Goal: Task Accomplishment & Management: Use online tool/utility

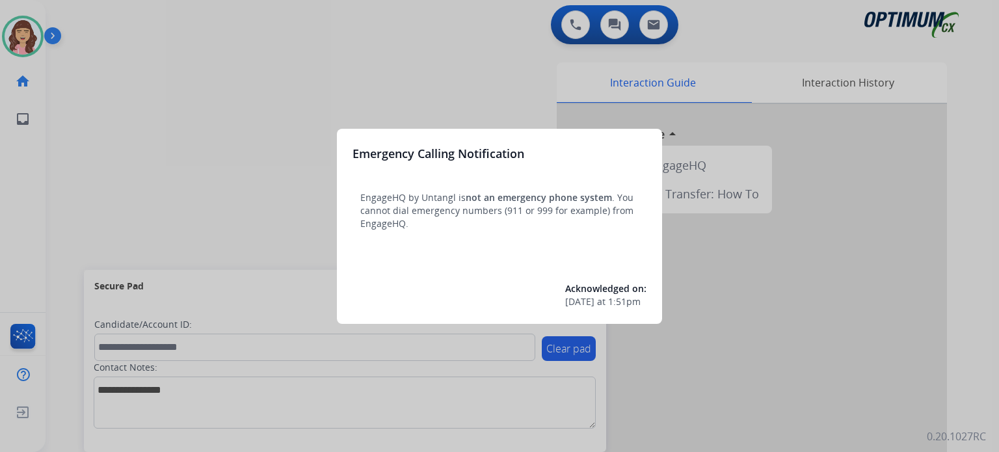
click at [494, 57] on div at bounding box center [499, 226] width 999 height 452
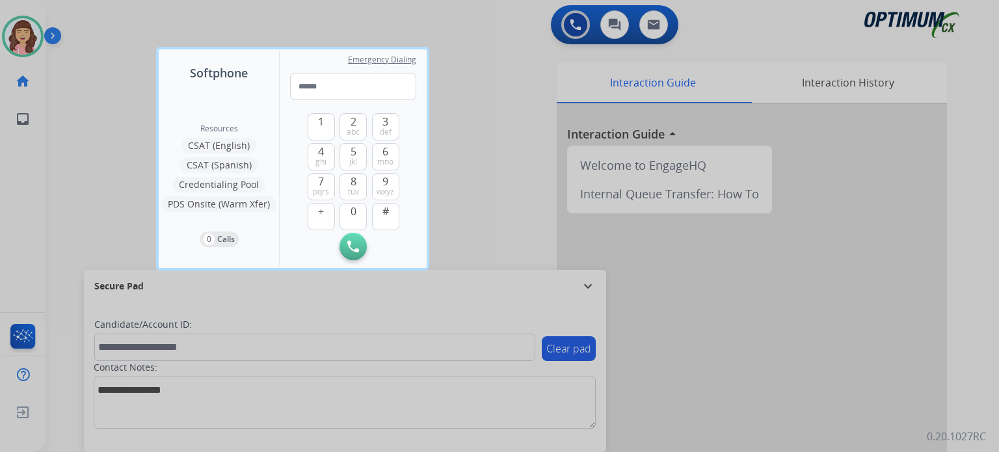
click at [493, 142] on div at bounding box center [499, 226] width 999 height 452
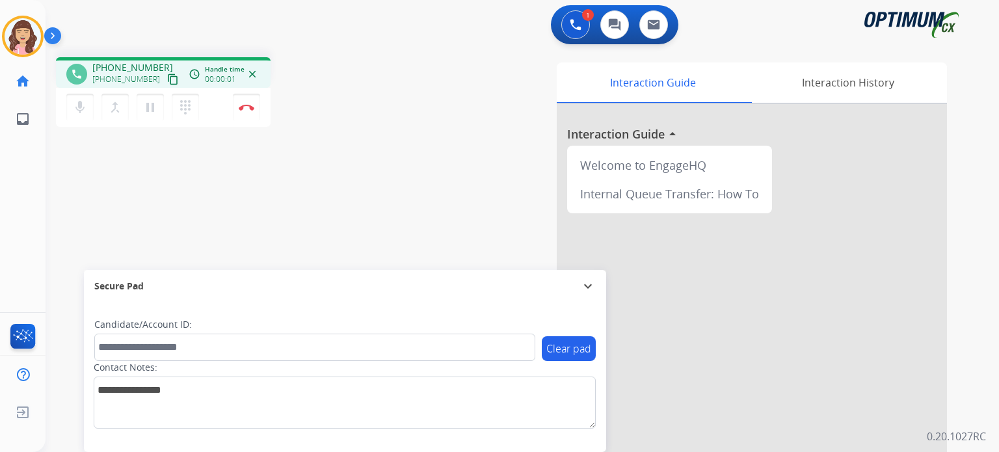
click at [167, 78] on mat-icon "content_copy" at bounding box center [173, 79] width 12 height 12
click at [84, 109] on mat-icon "mic" at bounding box center [80, 107] width 16 height 16
click at [84, 109] on mat-icon "mic_off" at bounding box center [80, 107] width 16 height 16
click at [244, 109] on img at bounding box center [247, 107] width 16 height 7
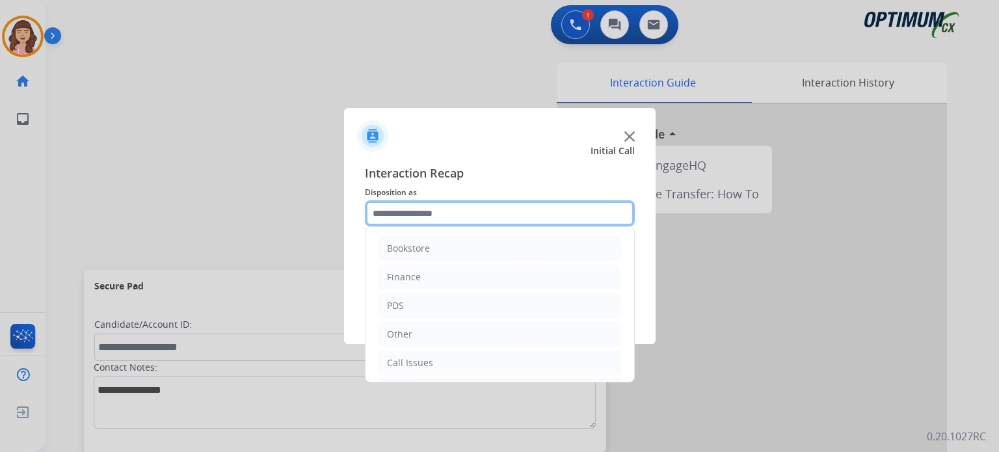
click at [453, 216] on input "text" at bounding box center [500, 213] width 270 height 26
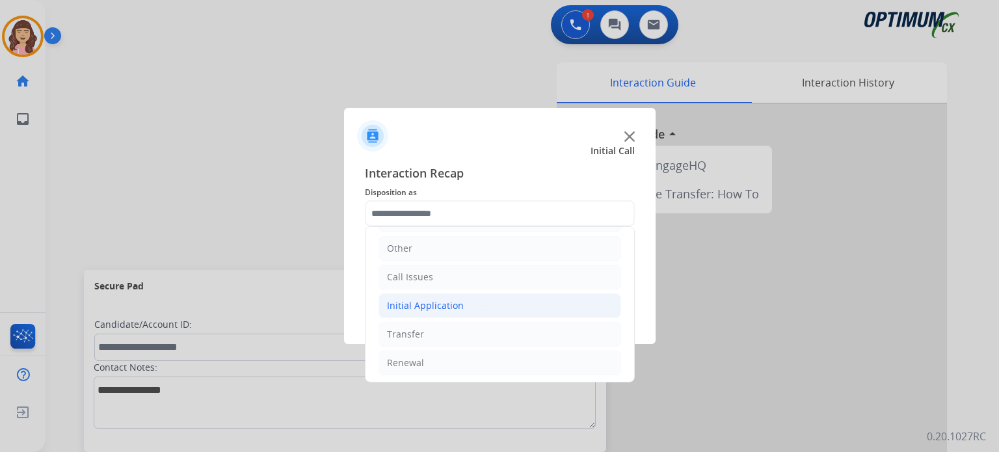
click at [449, 299] on div "Initial Application" at bounding box center [425, 305] width 77 height 13
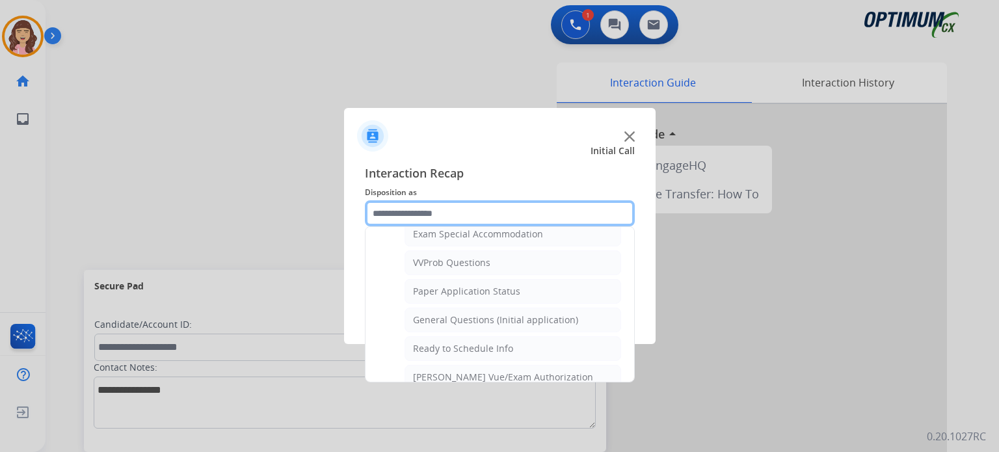
scroll to position [698, 0]
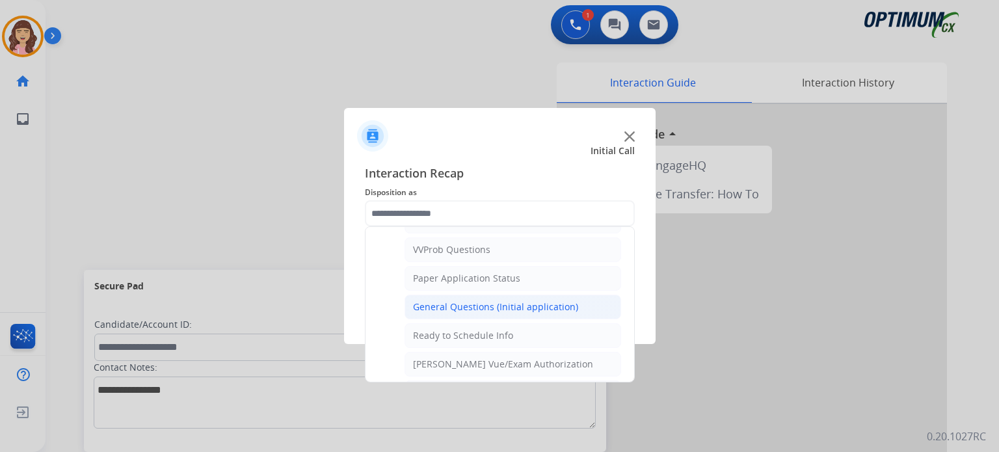
click at [480, 300] on div "General Questions (Initial application)" at bounding box center [495, 306] width 165 height 13
type input "**********"
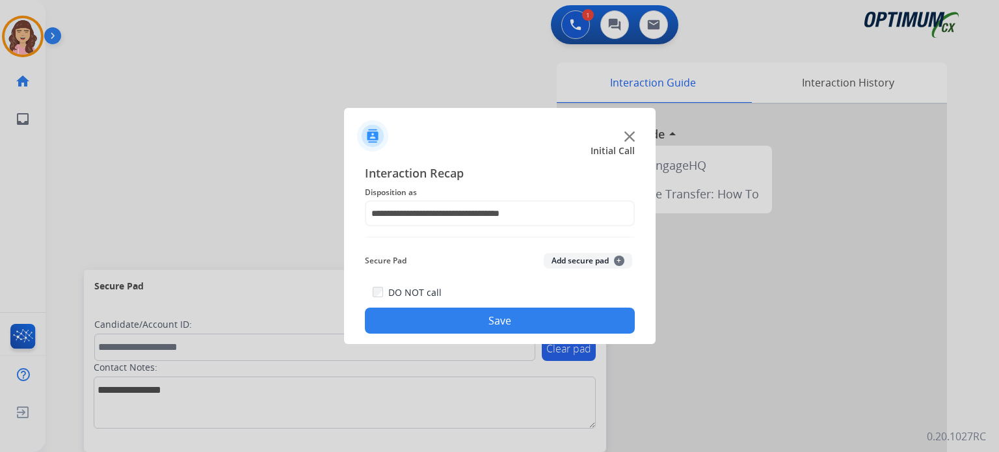
click at [494, 313] on button "Save" at bounding box center [500, 321] width 270 height 26
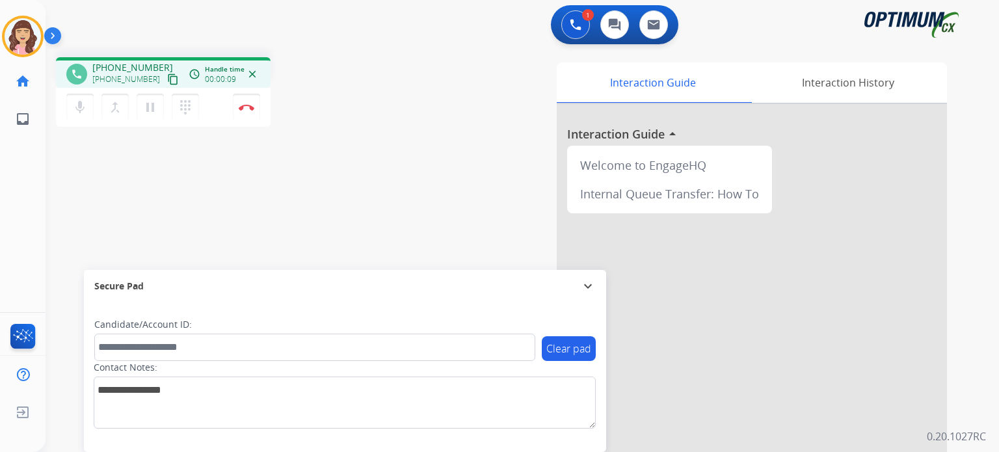
click at [167, 79] on mat-icon "content_copy" at bounding box center [173, 79] width 12 height 12
click at [247, 113] on button "Disconnect" at bounding box center [246, 107] width 27 height 27
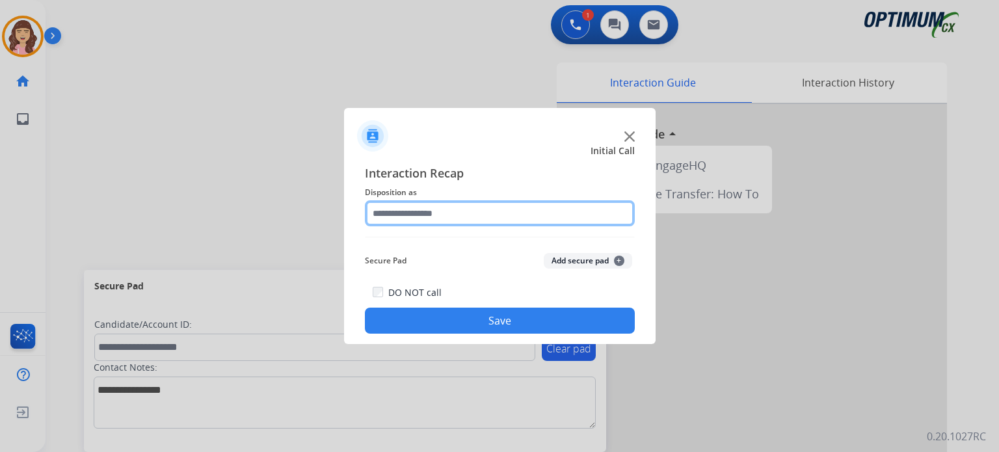
click at [449, 217] on input "text" at bounding box center [500, 213] width 270 height 26
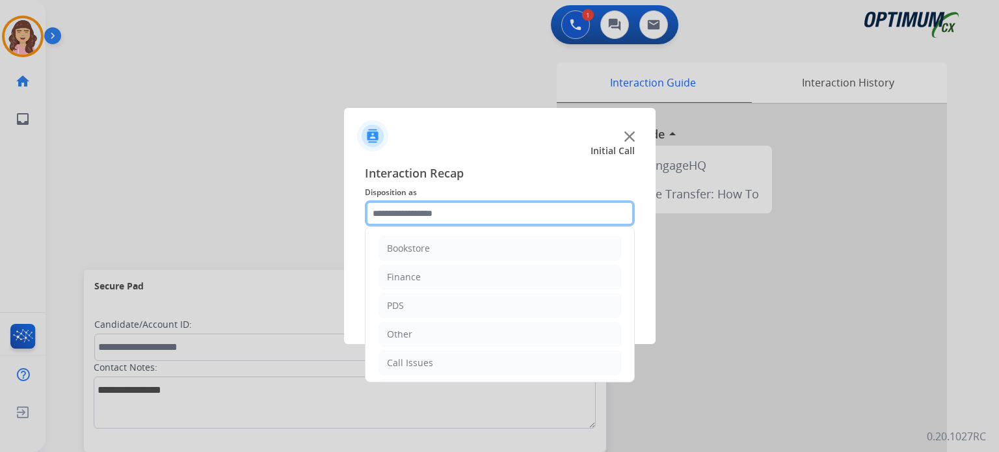
scroll to position [86, 0]
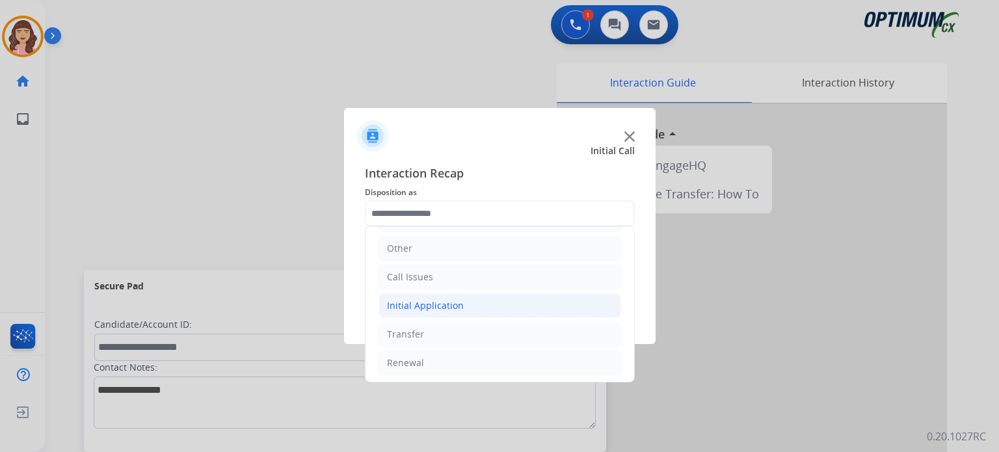
click at [431, 300] on div "Initial Application" at bounding box center [425, 305] width 77 height 13
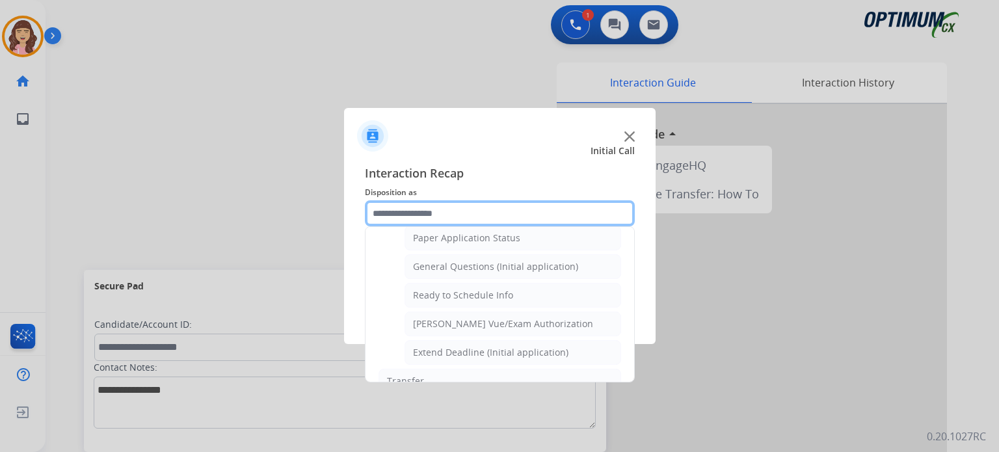
scroll to position [733, 0]
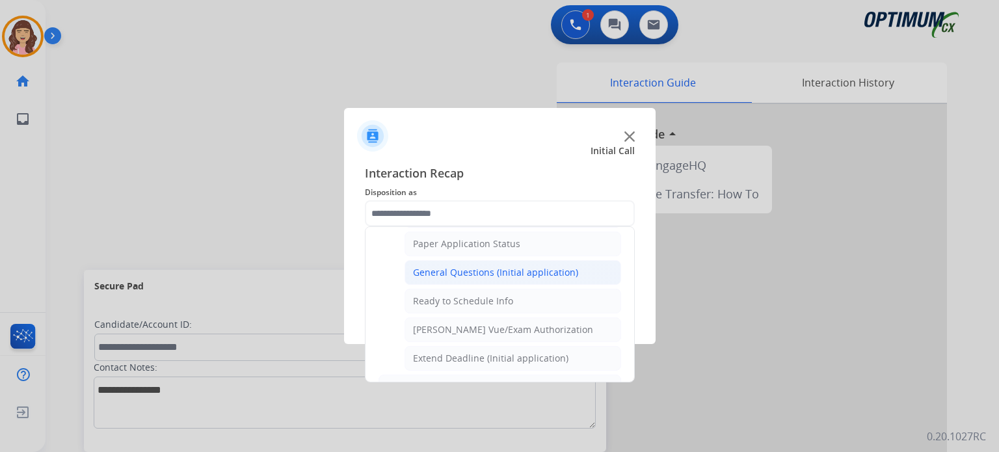
click at [492, 269] on div "General Questions (Initial application)" at bounding box center [495, 272] width 165 height 13
type input "**********"
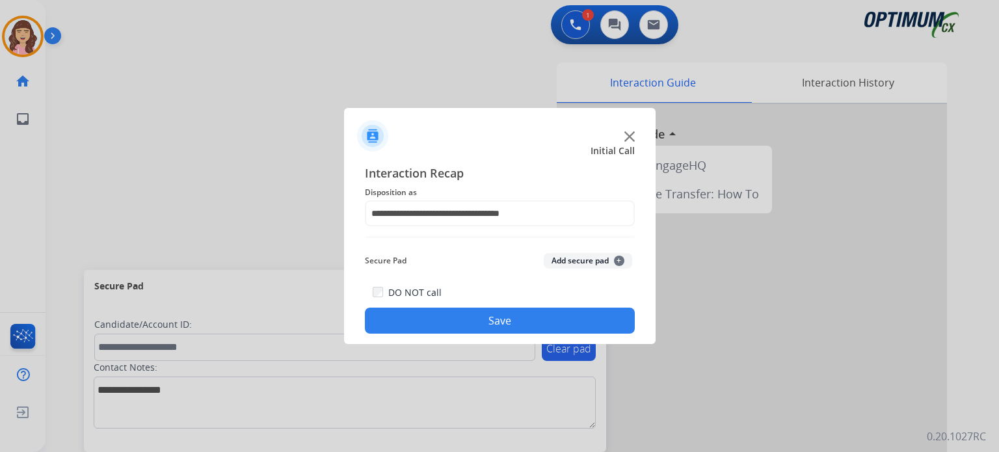
click at [495, 323] on button "Save" at bounding box center [500, 321] width 270 height 26
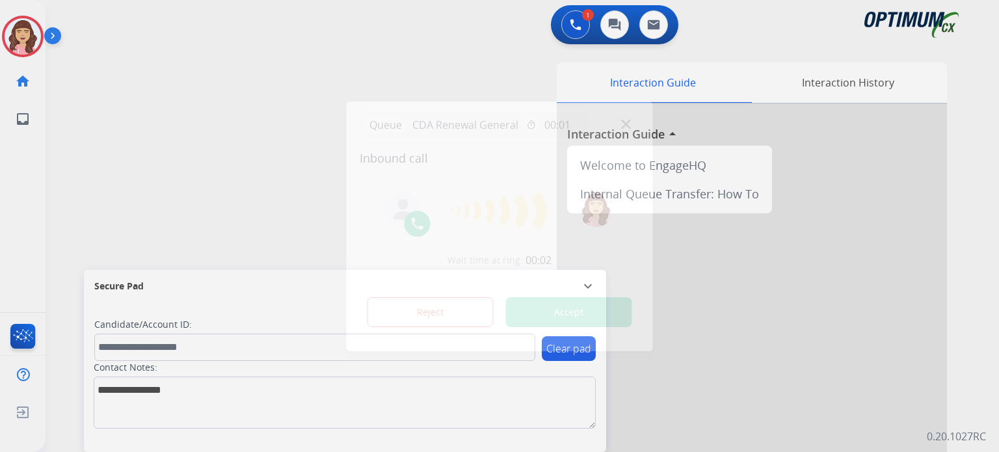
click at [341, 47] on div at bounding box center [499, 226] width 999 height 452
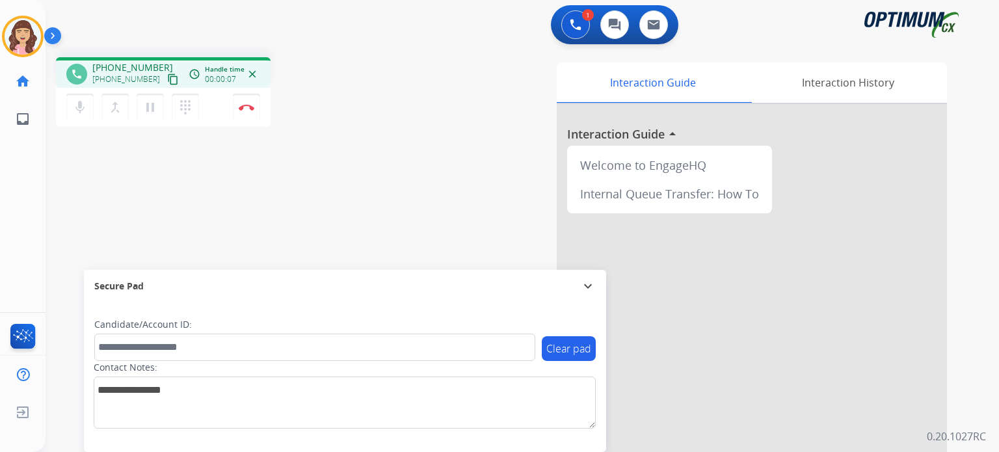
click at [167, 80] on mat-icon "content_copy" at bounding box center [173, 79] width 12 height 12
click at [248, 114] on button "Disconnect" at bounding box center [246, 107] width 27 height 27
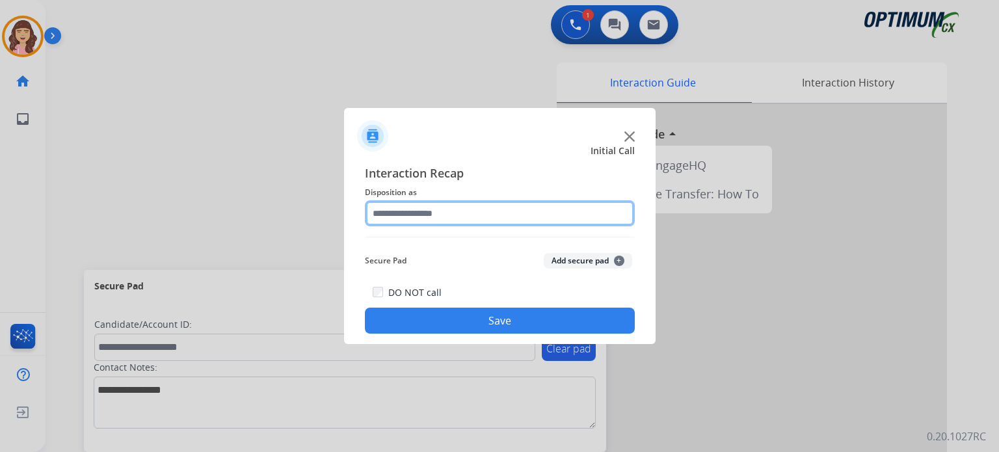
click at [459, 212] on input "text" at bounding box center [500, 213] width 270 height 26
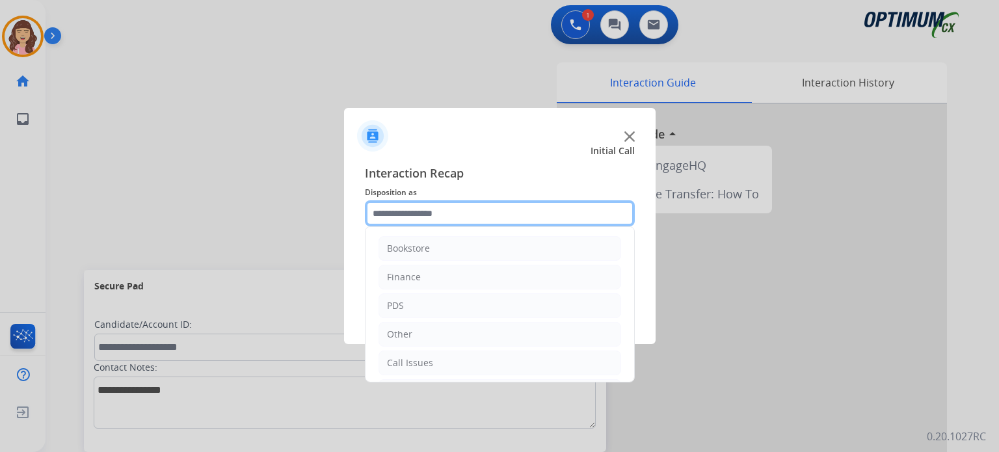
scroll to position [86, 0]
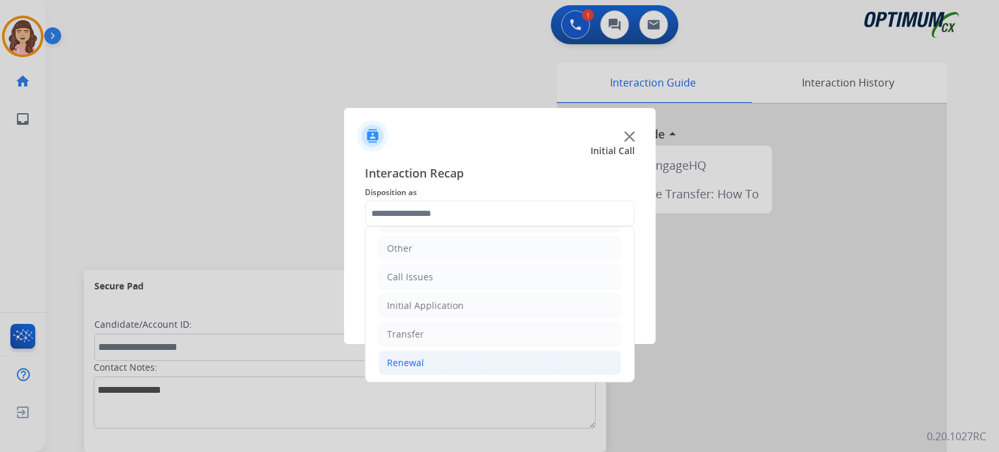
click at [432, 364] on li "Renewal" at bounding box center [499, 362] width 243 height 25
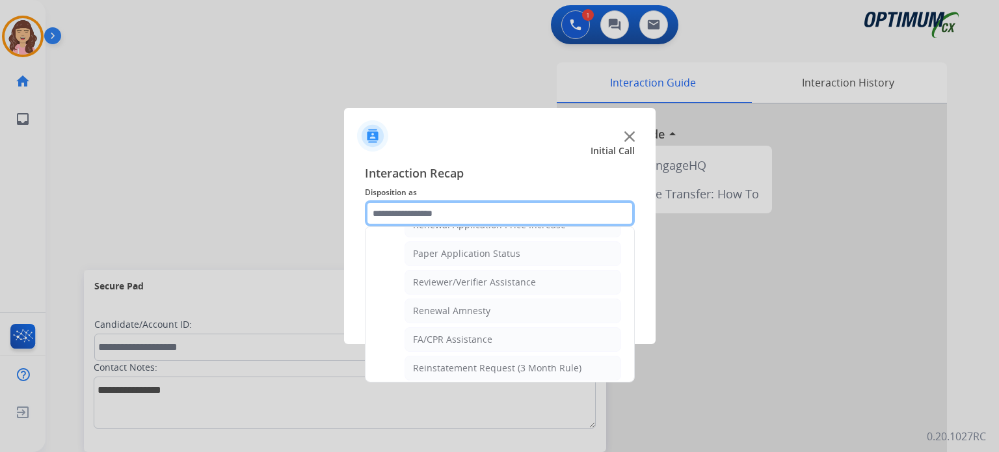
scroll to position [496, 0]
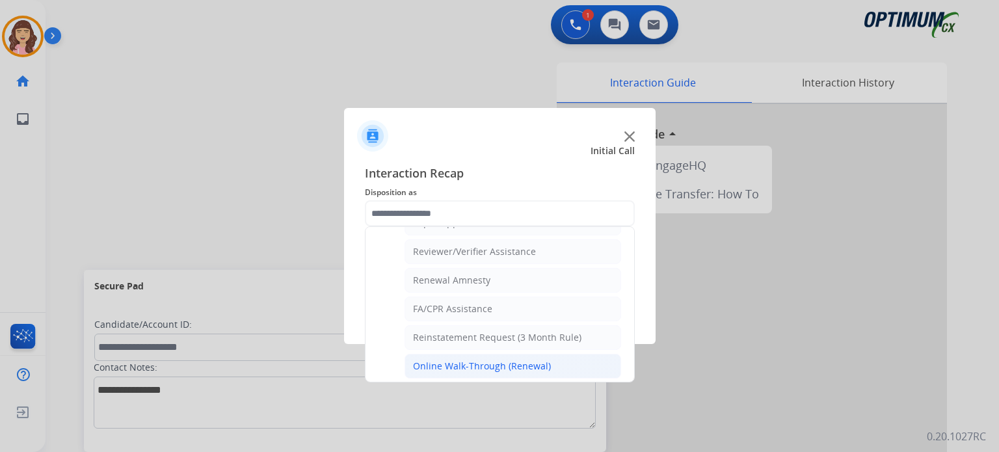
click at [510, 360] on div "Online Walk-Through (Renewal)" at bounding box center [482, 366] width 138 height 13
type input "**********"
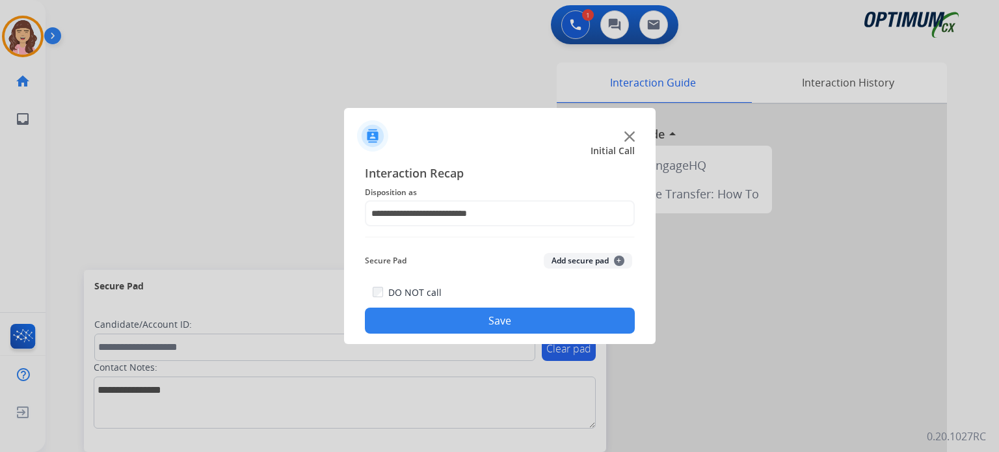
click at [525, 324] on button "Save" at bounding box center [500, 321] width 270 height 26
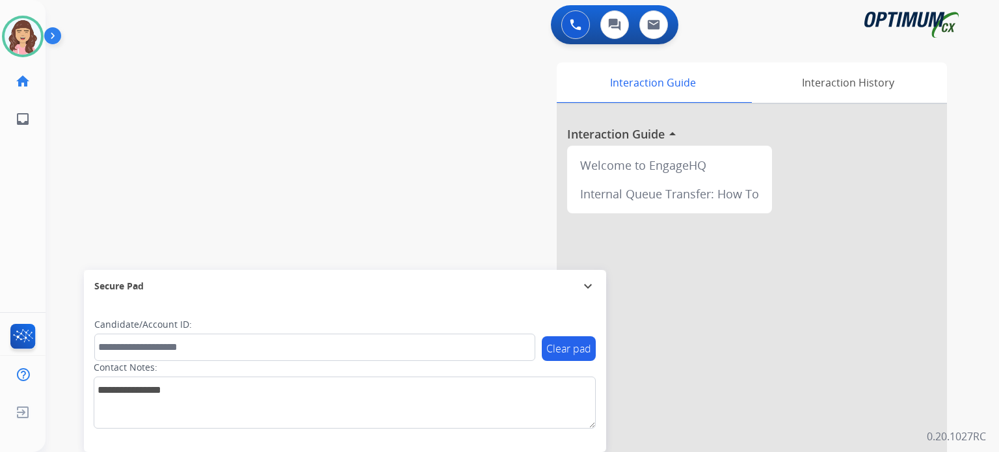
click at [220, 103] on div "swap_horiz Break voice bridge close_fullscreen Connect 3-Way Call merge_type Se…" at bounding box center [507, 318] width 922 height 542
click at [313, 129] on div "swap_horiz Break voice bridge close_fullscreen Connect 3-Way Call merge_type Se…" at bounding box center [507, 318] width 922 height 542
click at [157, 223] on div "swap_horiz Break voice bridge close_fullscreen Connect 3-Way Call merge_type Se…" at bounding box center [507, 318] width 922 height 542
click at [182, 200] on div "swap_horiz Break voice bridge close_fullscreen Connect 3-Way Call merge_type Se…" at bounding box center [507, 318] width 922 height 542
click at [283, 174] on div "swap_horiz Break voice bridge close_fullscreen Connect 3-Way Call merge_type Se…" at bounding box center [507, 318] width 922 height 542
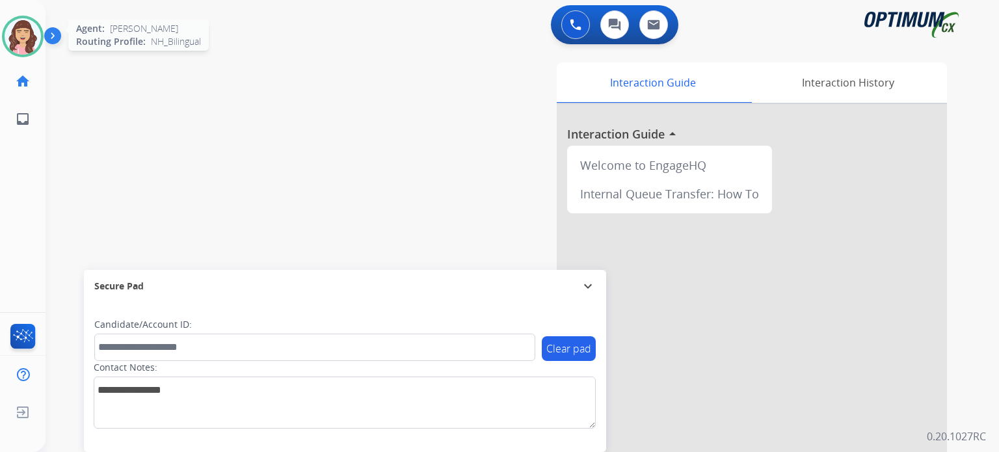
click at [19, 39] on img at bounding box center [23, 36] width 36 height 36
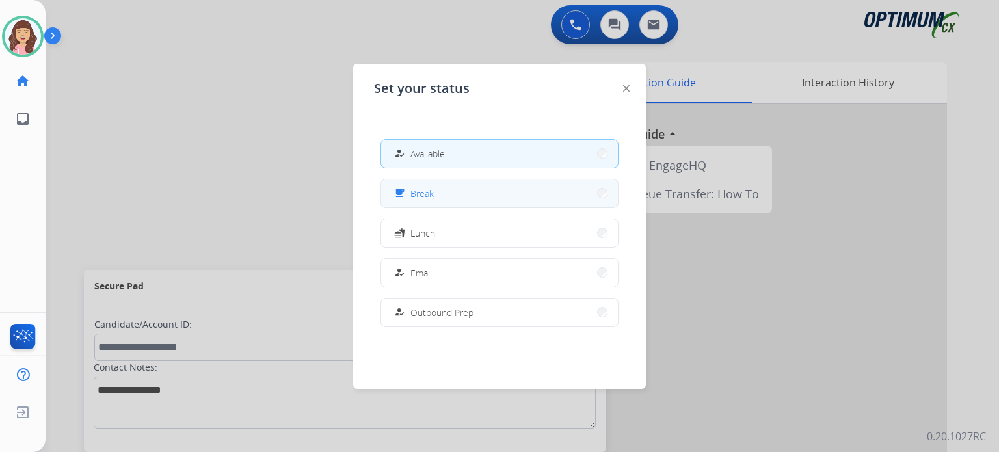
click at [432, 194] on span "Break" at bounding box center [421, 194] width 23 height 14
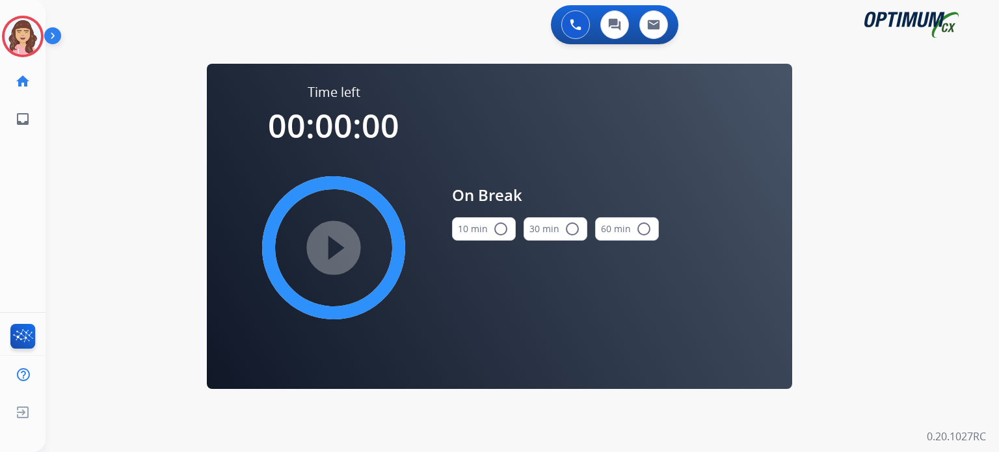
click at [488, 236] on button "10 min radio_button_unchecked" at bounding box center [484, 228] width 64 height 23
click at [337, 250] on mat-icon "play_circle_filled" at bounding box center [334, 248] width 16 height 16
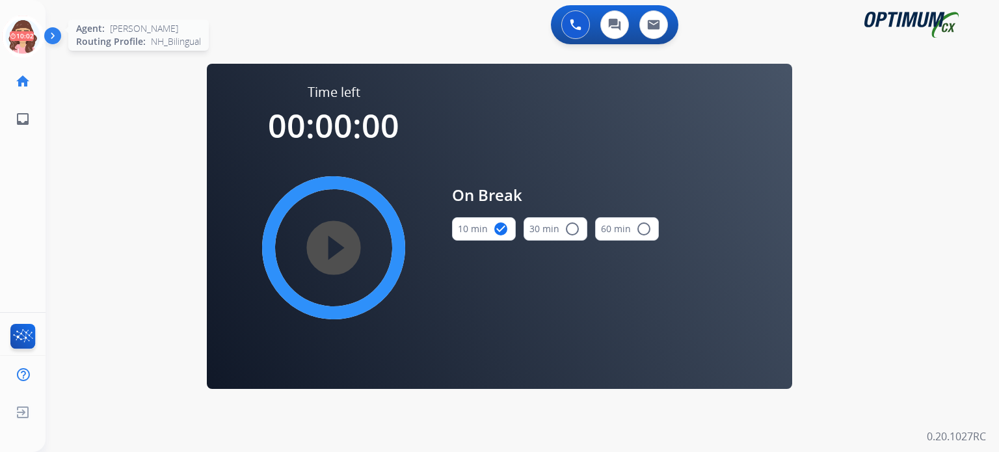
click at [13, 40] on icon at bounding box center [23, 37] width 42 height 42
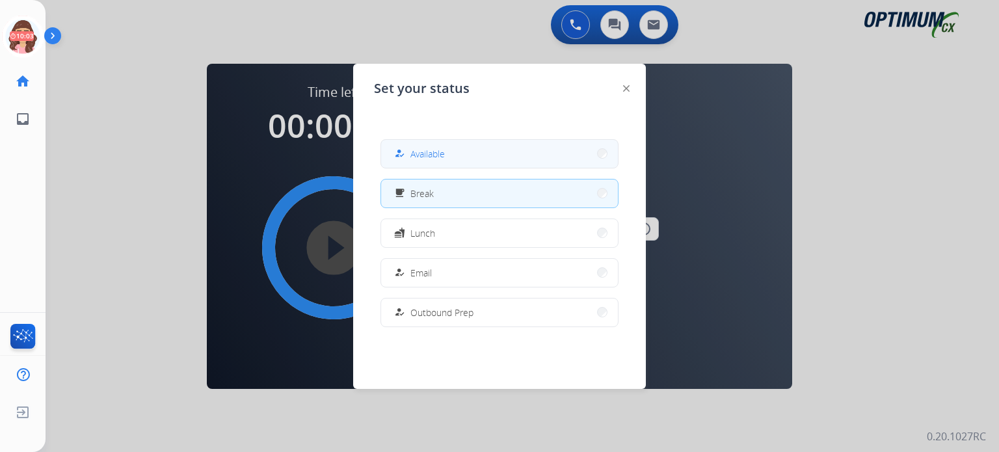
click at [482, 160] on button "how_to_reg Available" at bounding box center [499, 154] width 237 height 28
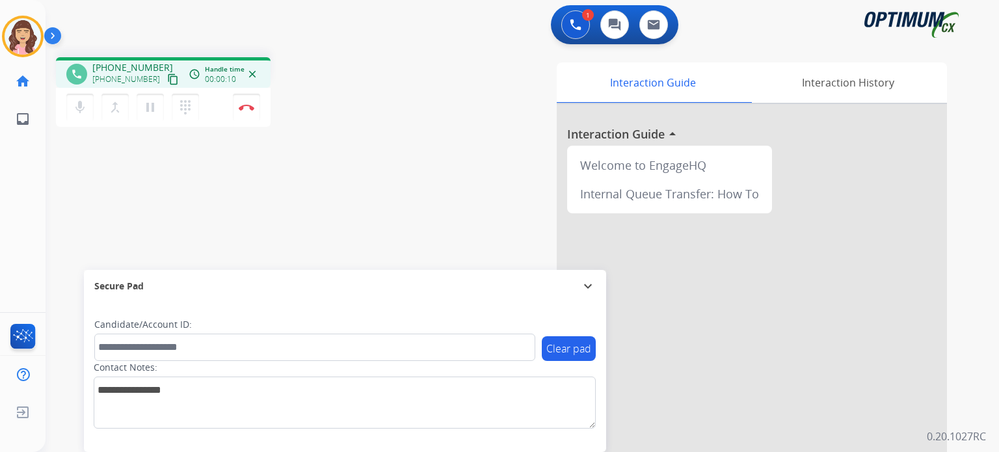
click at [167, 79] on mat-icon "content_copy" at bounding box center [173, 79] width 12 height 12
click at [252, 104] on img at bounding box center [247, 107] width 16 height 7
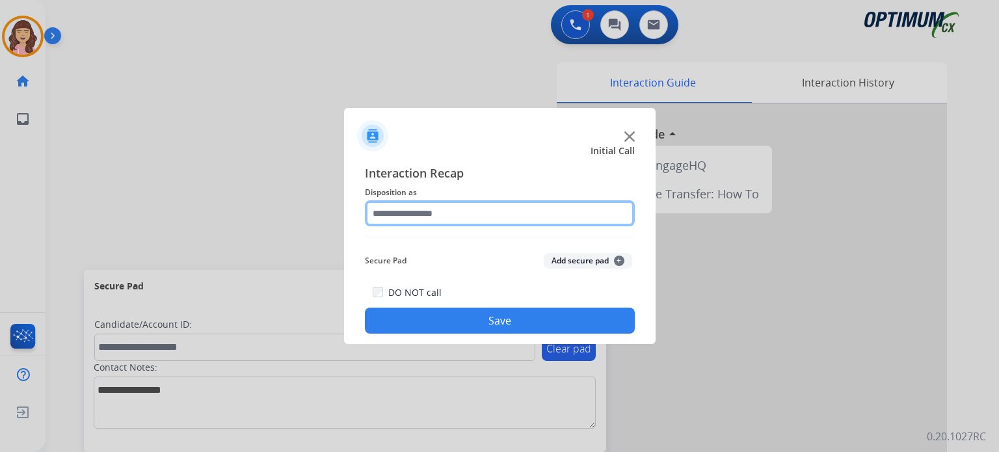
click at [459, 204] on input "text" at bounding box center [500, 213] width 270 height 26
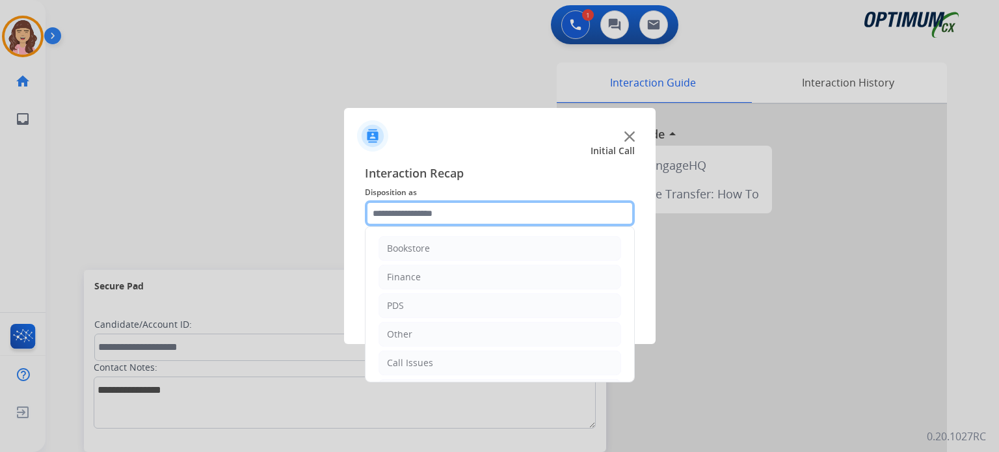
scroll to position [86, 0]
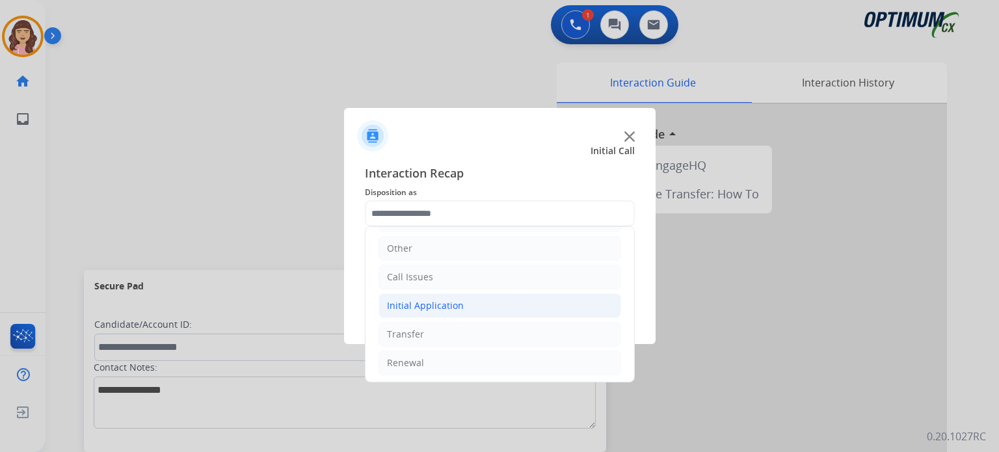
click at [466, 300] on li "Initial Application" at bounding box center [499, 305] width 243 height 25
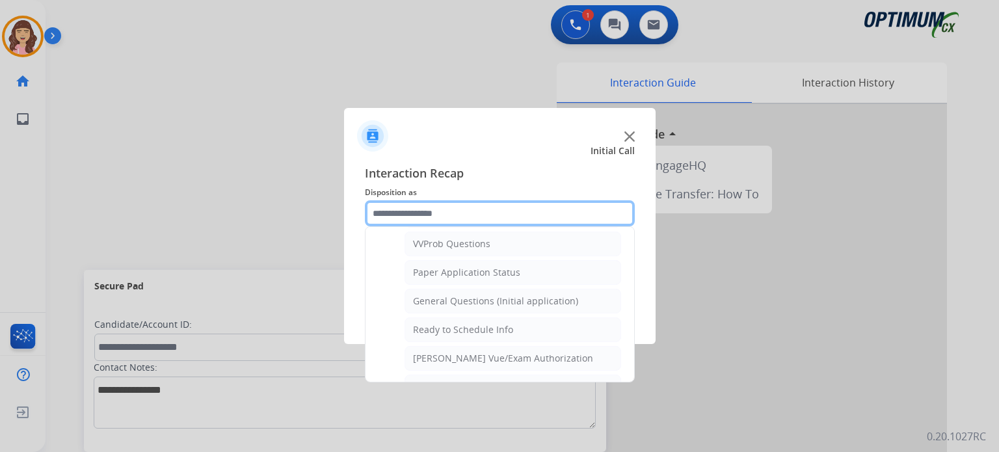
scroll to position [689, 0]
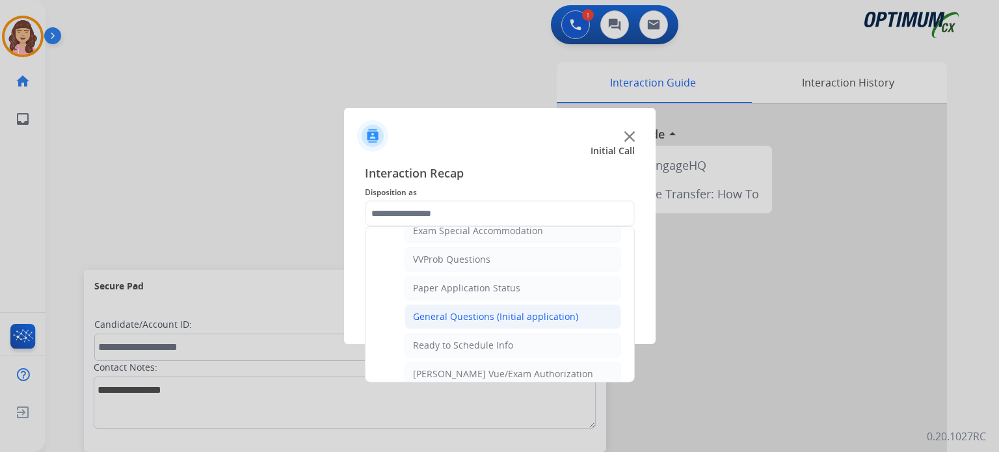
click at [494, 311] on div "General Questions (Initial application)" at bounding box center [495, 316] width 165 height 13
type input "**********"
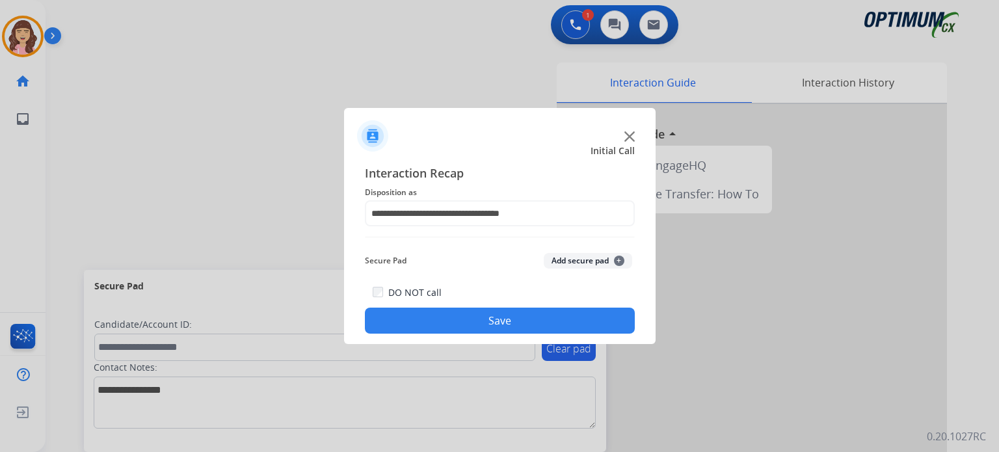
click at [488, 327] on button "Save" at bounding box center [500, 321] width 270 height 26
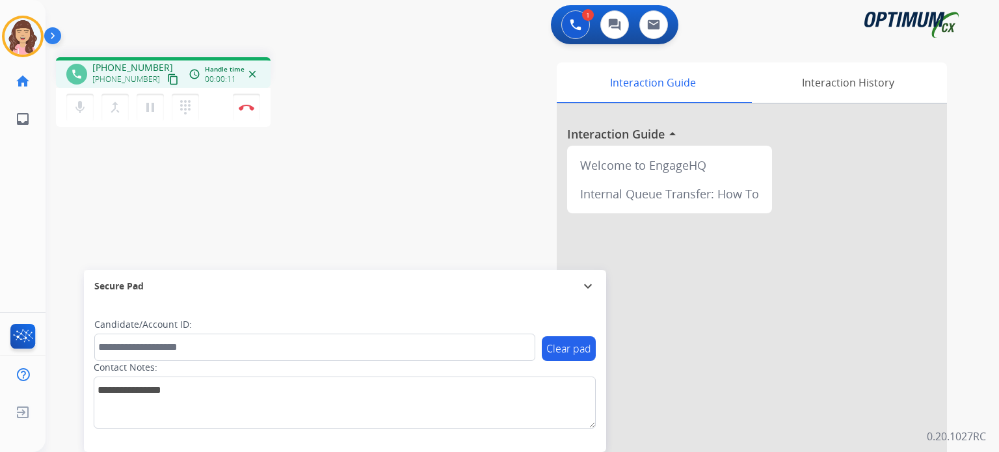
click at [167, 83] on mat-icon "content_copy" at bounding box center [173, 79] width 12 height 12
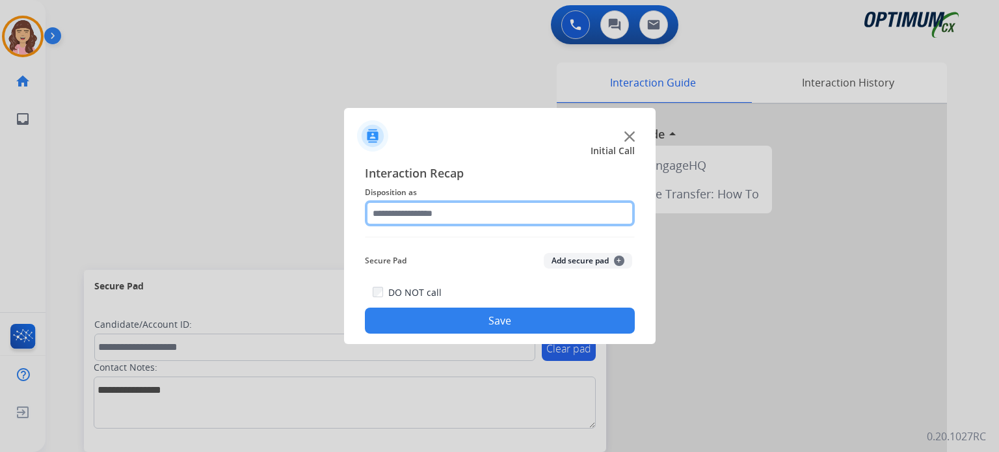
click at [442, 215] on input "text" at bounding box center [500, 213] width 270 height 26
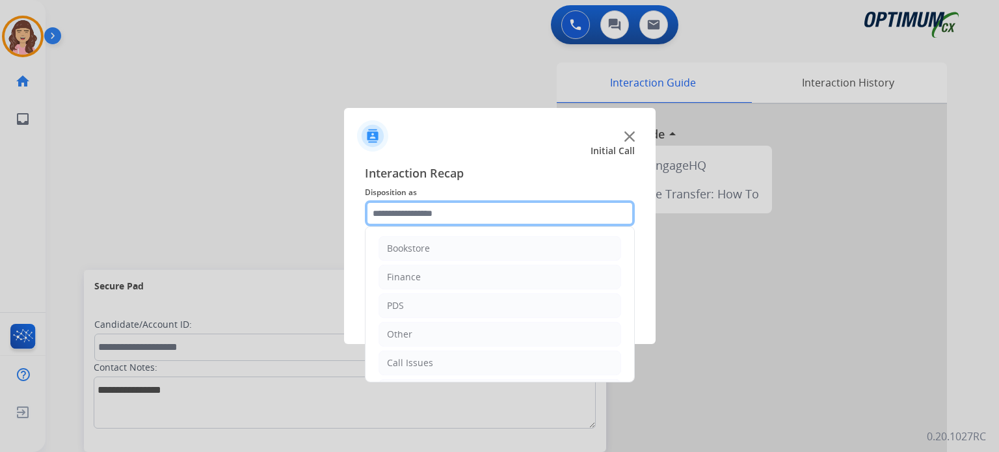
scroll to position [86, 0]
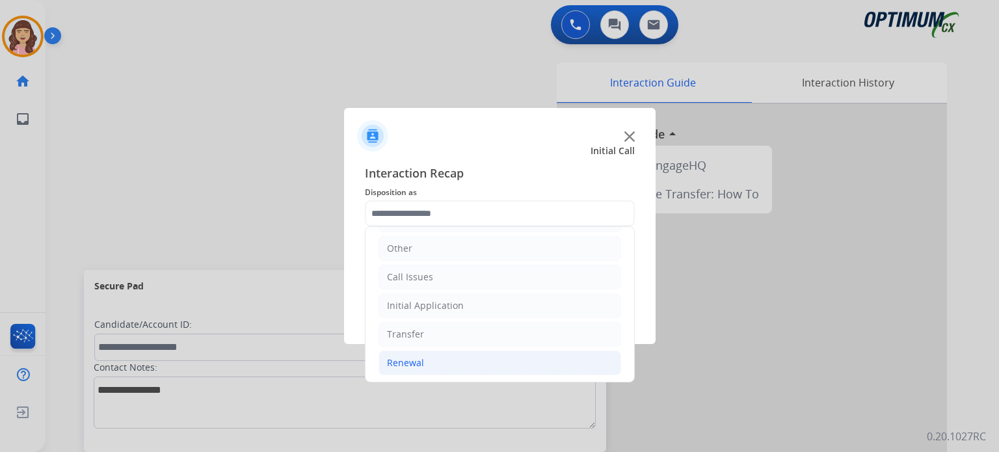
click at [415, 363] on div "Renewal" at bounding box center [405, 362] width 37 height 13
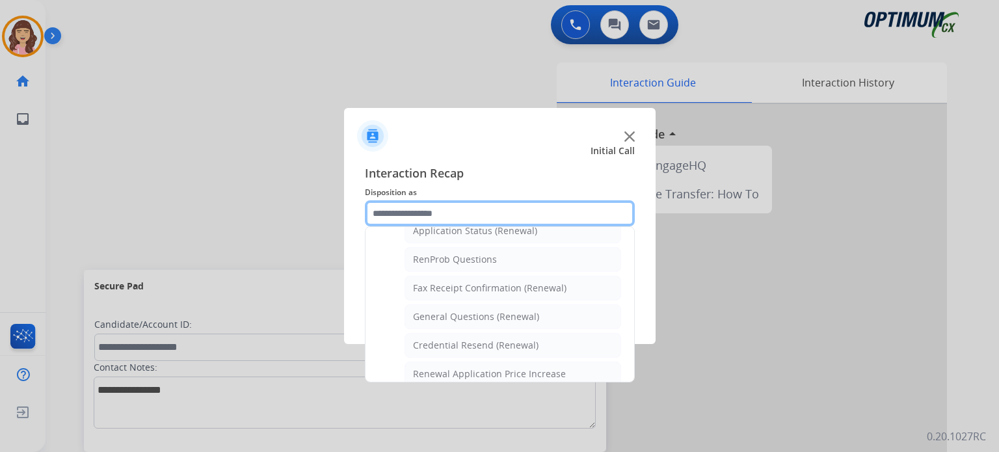
scroll to position [310, 0]
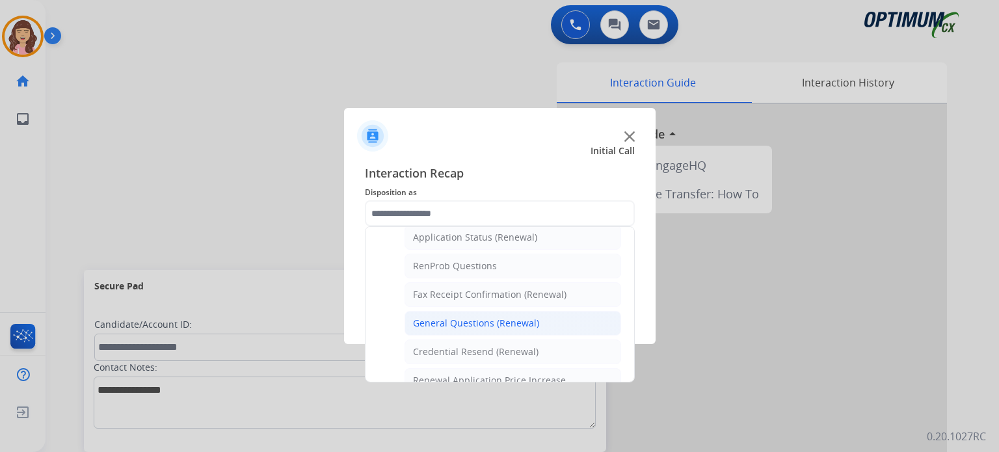
click at [497, 324] on div "General Questions (Renewal)" at bounding box center [476, 323] width 126 height 13
type input "**********"
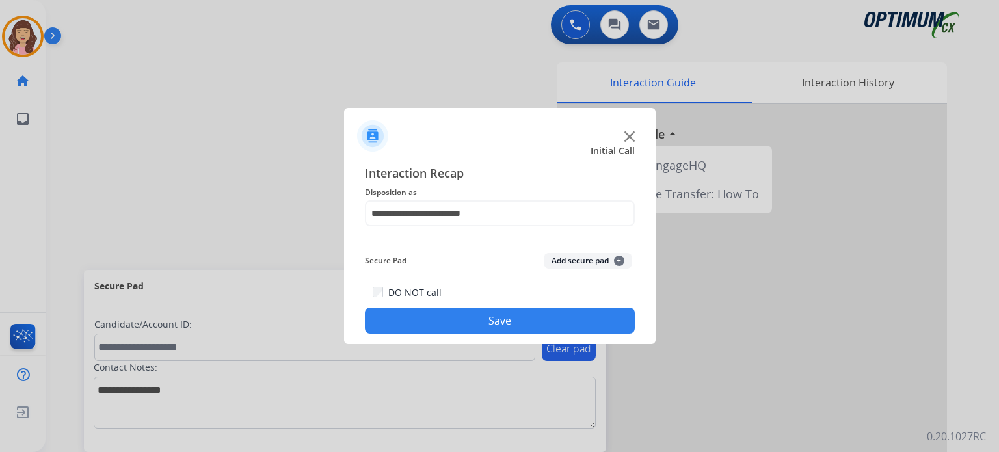
click at [486, 321] on button "Save" at bounding box center [500, 321] width 270 height 26
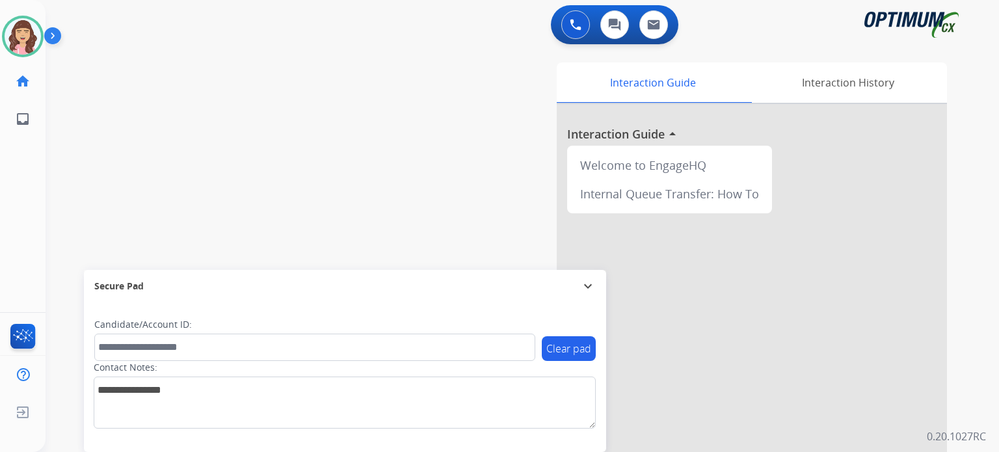
click at [169, 85] on div "swap_horiz Break voice bridge close_fullscreen Connect 3-Way Call merge_type Se…" at bounding box center [507, 318] width 922 height 542
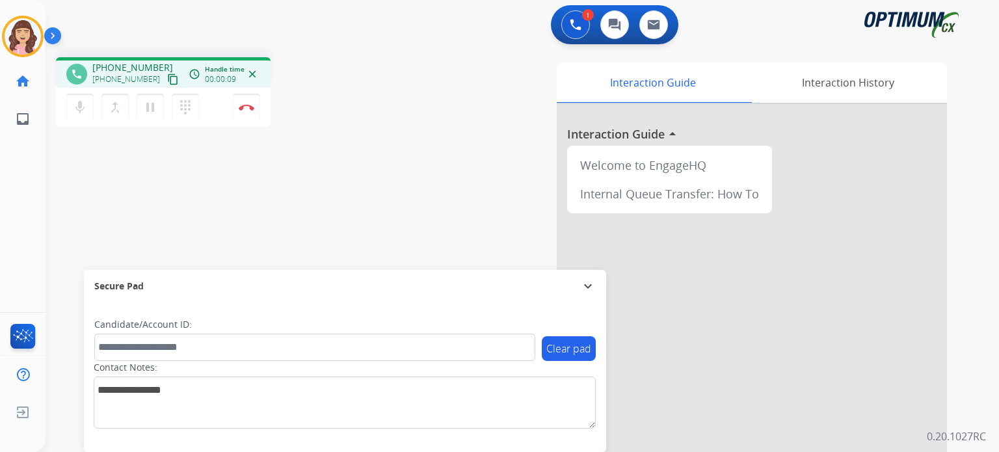
click at [167, 75] on mat-icon "content_copy" at bounding box center [173, 79] width 12 height 12
click at [82, 105] on mat-icon "mic" at bounding box center [80, 107] width 16 height 16
click at [82, 105] on mat-icon "mic_off" at bounding box center [80, 107] width 16 height 16
click at [243, 109] on img at bounding box center [247, 107] width 16 height 7
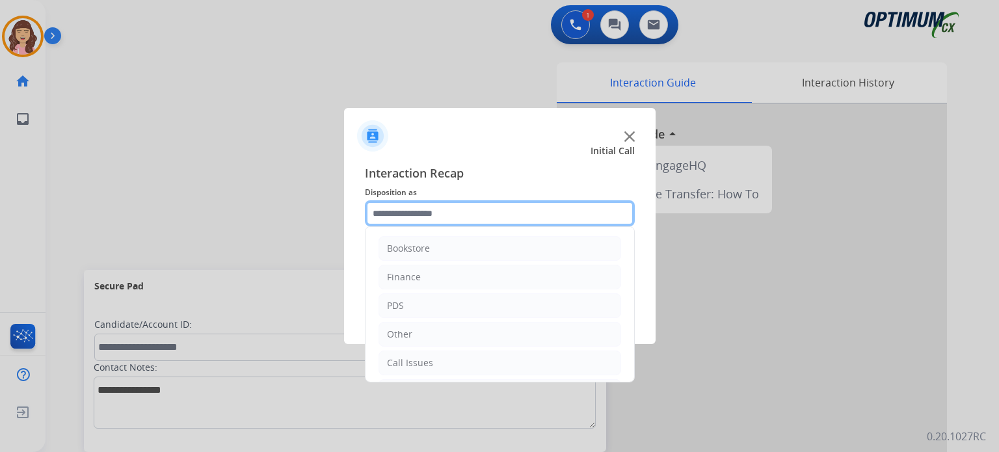
click at [445, 211] on input "text" at bounding box center [500, 213] width 270 height 26
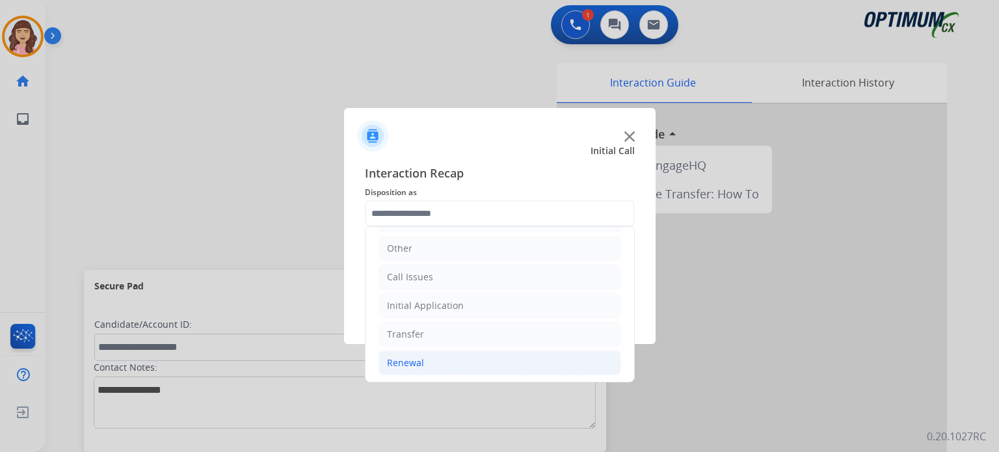
click at [430, 357] on li "Renewal" at bounding box center [499, 362] width 243 height 25
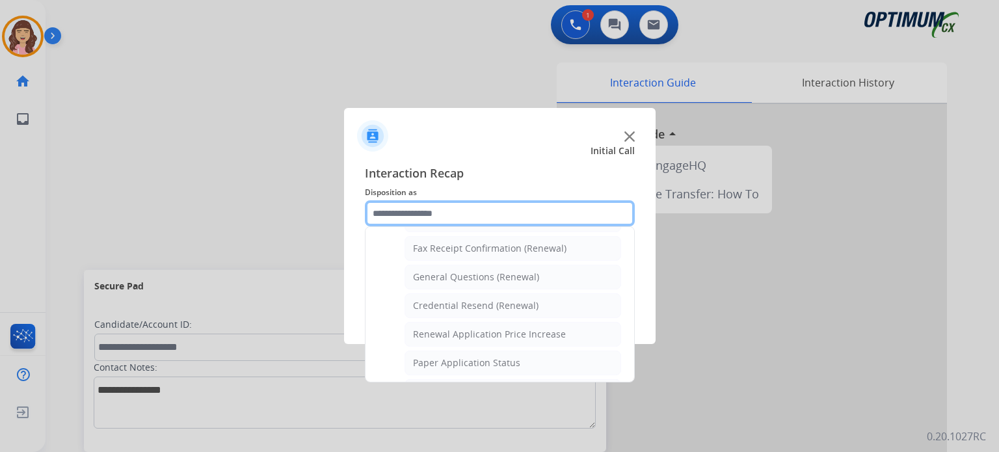
scroll to position [351, 0]
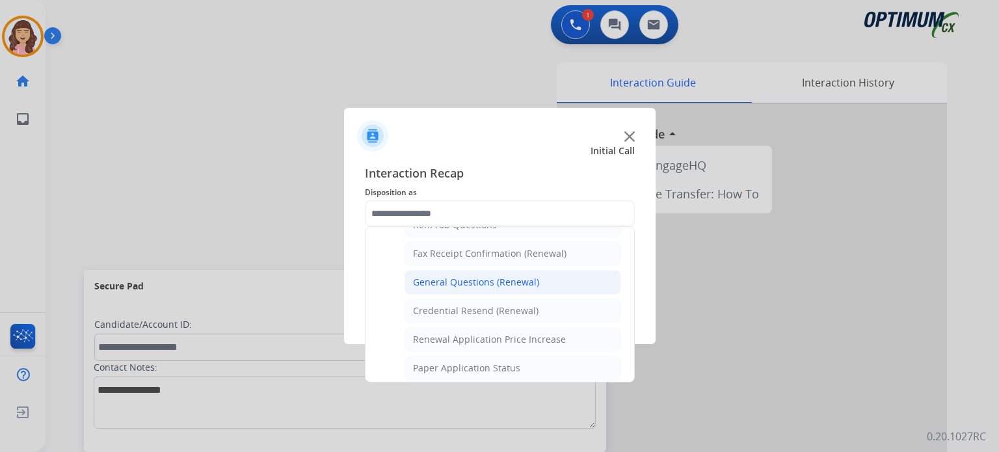
click at [479, 281] on div "General Questions (Renewal)" at bounding box center [476, 282] width 126 height 13
type input "**********"
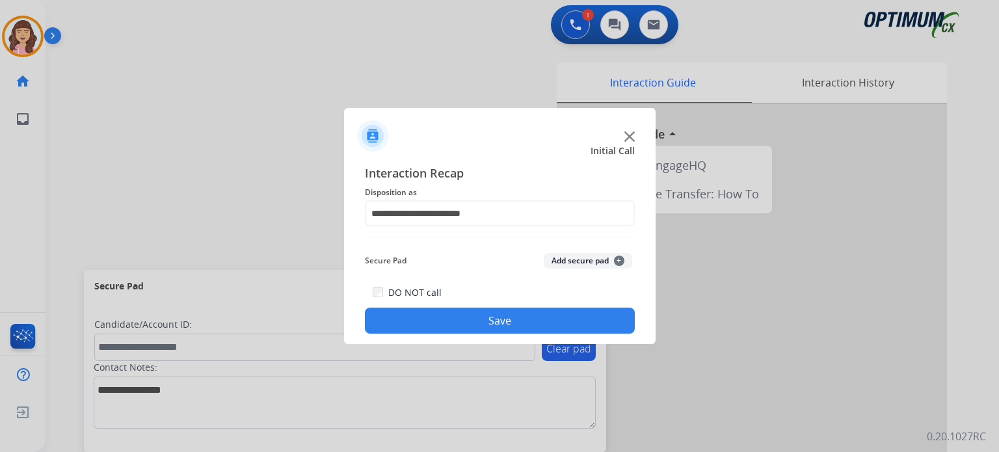
click at [481, 318] on button "Save" at bounding box center [500, 321] width 270 height 26
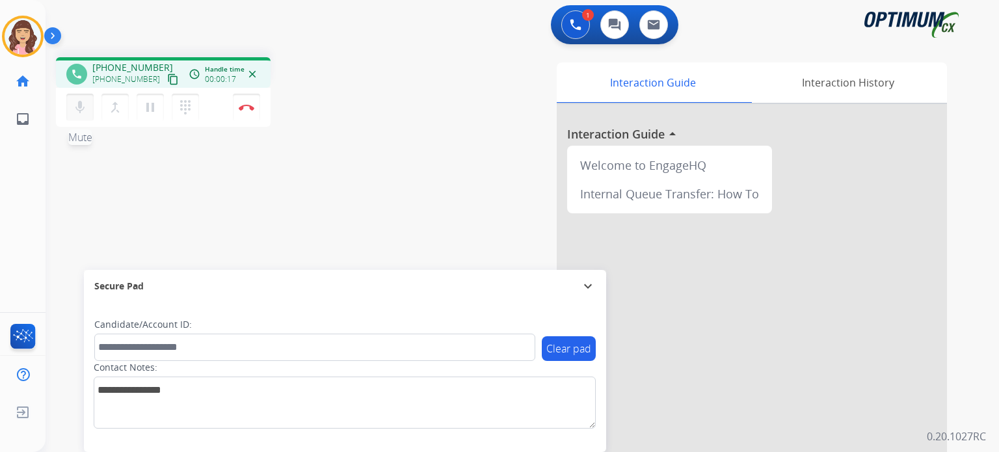
click at [77, 109] on mat-icon "mic" at bounding box center [80, 107] width 16 height 16
click at [77, 109] on mat-icon "mic_off" at bounding box center [80, 107] width 16 height 16
click at [167, 79] on mat-icon "content_copy" at bounding box center [173, 79] width 12 height 12
click at [246, 111] on button "Disconnect" at bounding box center [246, 107] width 27 height 27
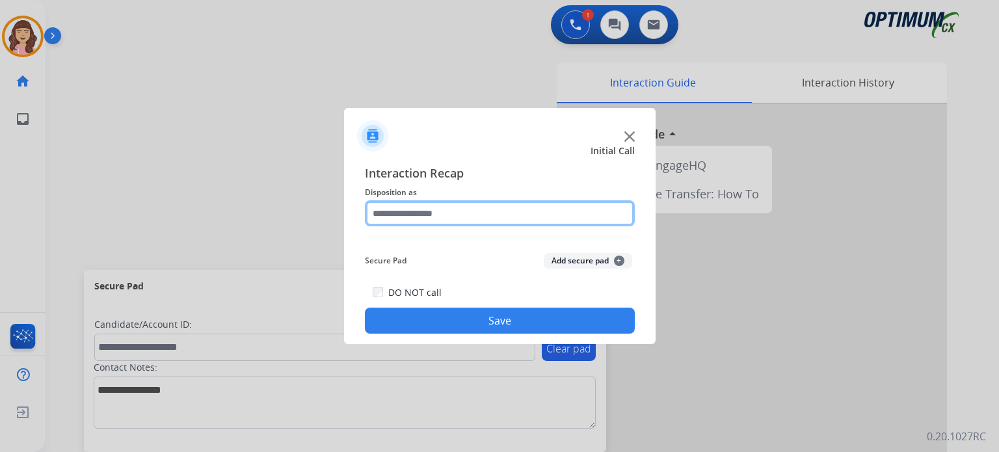
click at [451, 220] on input "text" at bounding box center [500, 213] width 270 height 26
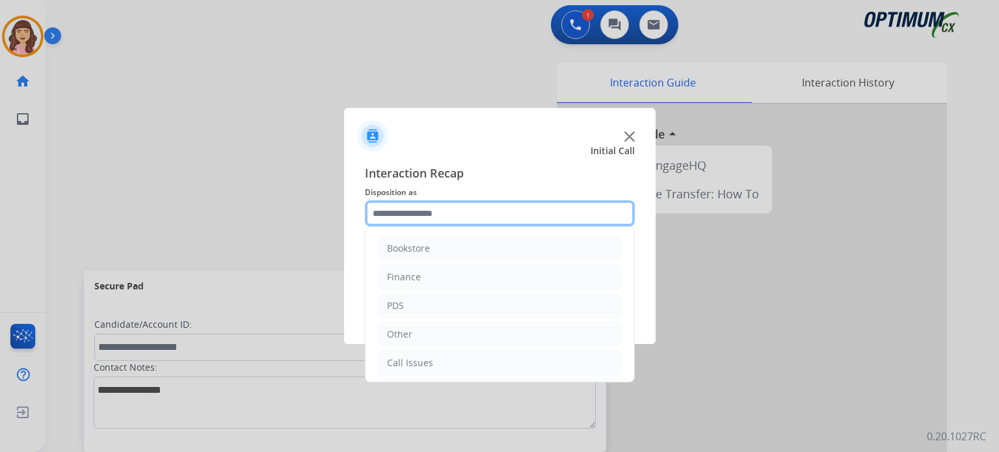
scroll to position [86, 0]
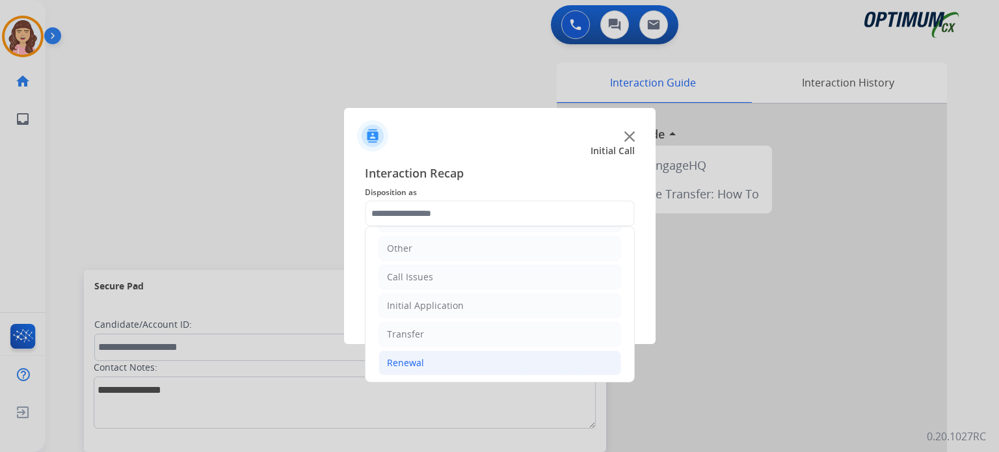
click at [422, 359] on li "Renewal" at bounding box center [499, 362] width 243 height 25
click at [454, 299] on div "Initial Application" at bounding box center [425, 305] width 77 height 13
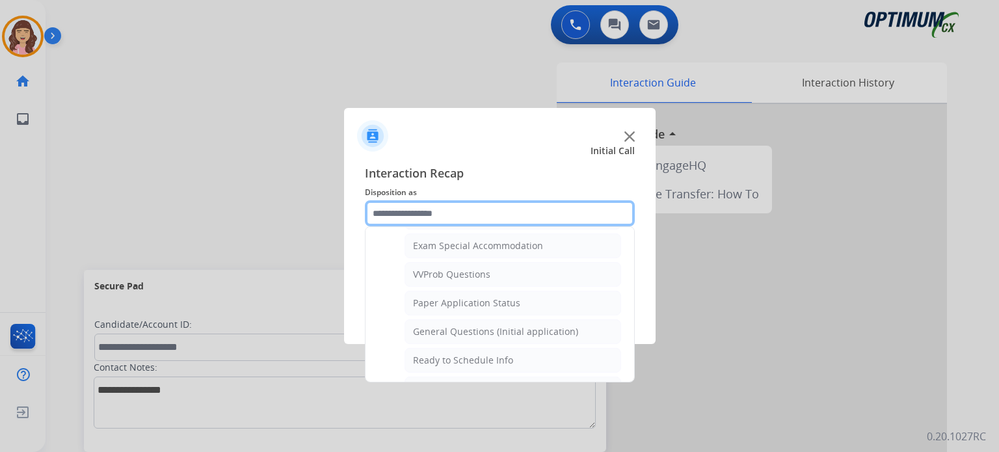
scroll to position [689, 0]
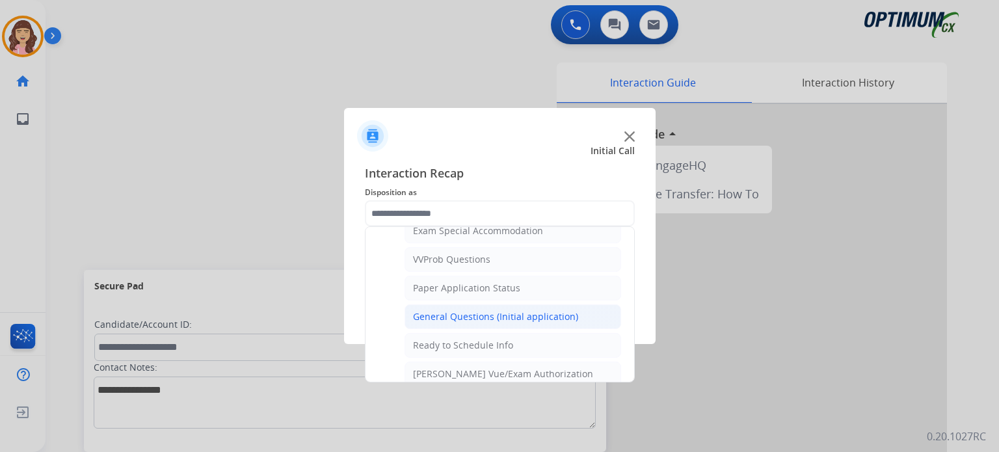
click at [501, 310] on div "General Questions (Initial application)" at bounding box center [495, 316] width 165 height 13
type input "**********"
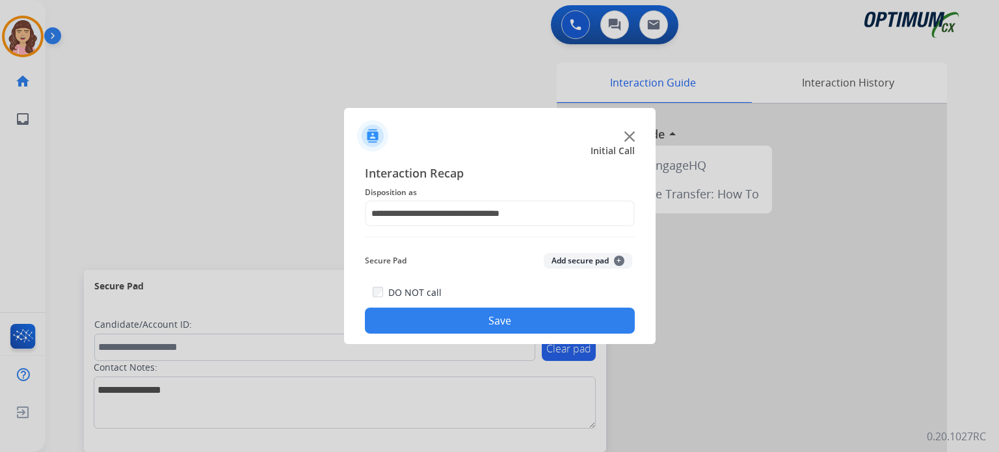
click at [496, 317] on button "Save" at bounding box center [500, 321] width 270 height 26
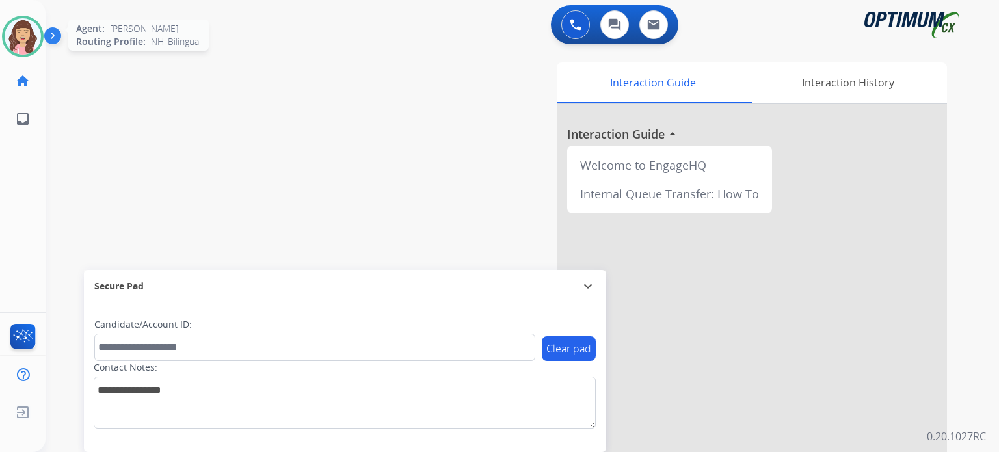
click at [29, 37] on img at bounding box center [23, 36] width 36 height 36
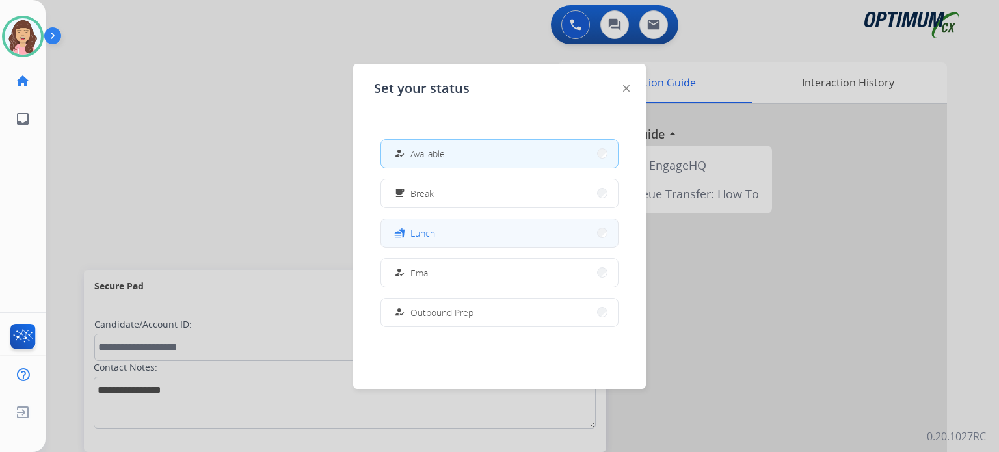
click at [444, 236] on button "fastfood Lunch" at bounding box center [499, 233] width 237 height 28
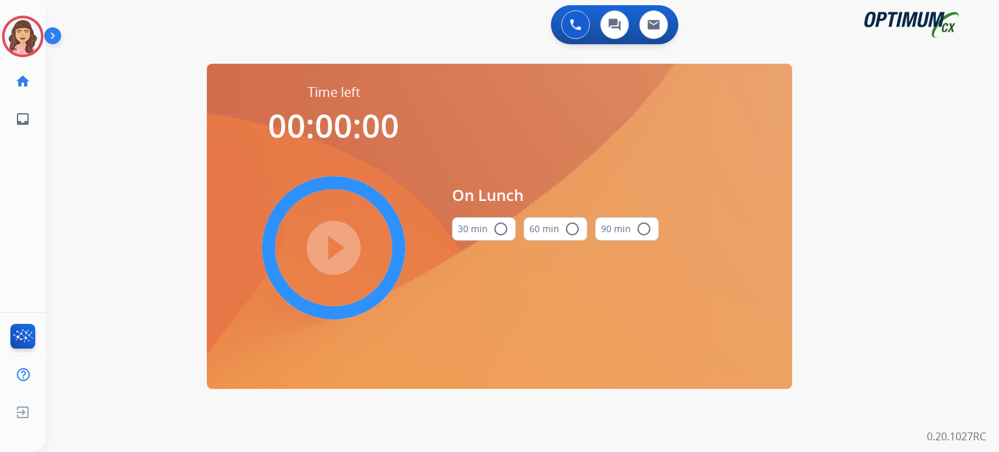
click at [499, 231] on mat-icon "radio_button_unchecked" at bounding box center [501, 229] width 16 height 16
click at [330, 250] on mat-icon "play_circle_filled" at bounding box center [334, 248] width 16 height 16
